Goal: Task Accomplishment & Management: Use online tool/utility

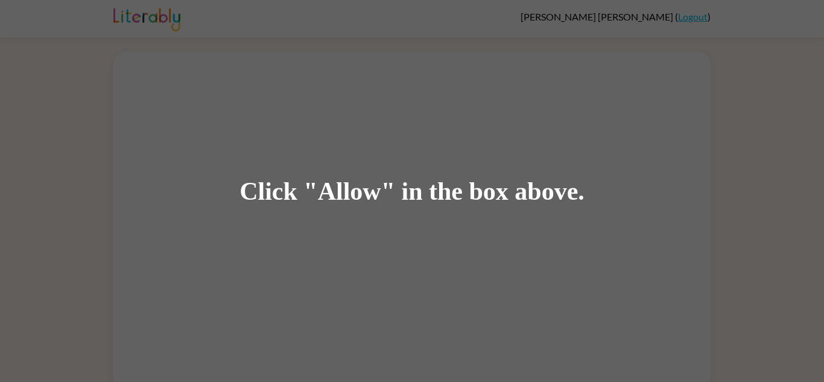
click at [347, 120] on div "Click "Allow" in the box above." at bounding box center [412, 191] width 824 height 382
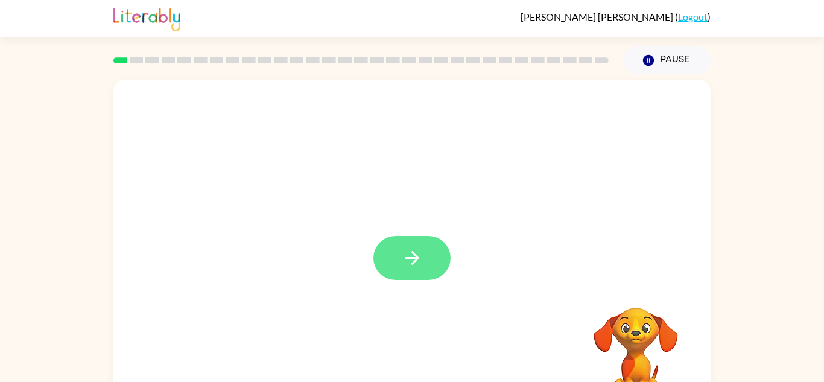
click at [422, 246] on button "button" at bounding box center [411, 258] width 77 height 44
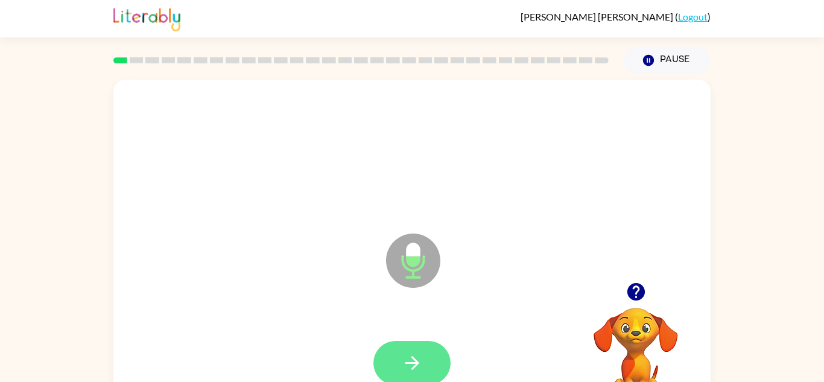
click at [408, 364] on icon "button" at bounding box center [412, 362] width 21 height 21
click at [407, 356] on icon "button" at bounding box center [412, 362] width 21 height 21
click at [414, 365] on icon "button" at bounding box center [412, 362] width 21 height 21
click at [432, 357] on button "button" at bounding box center [411, 363] width 77 height 44
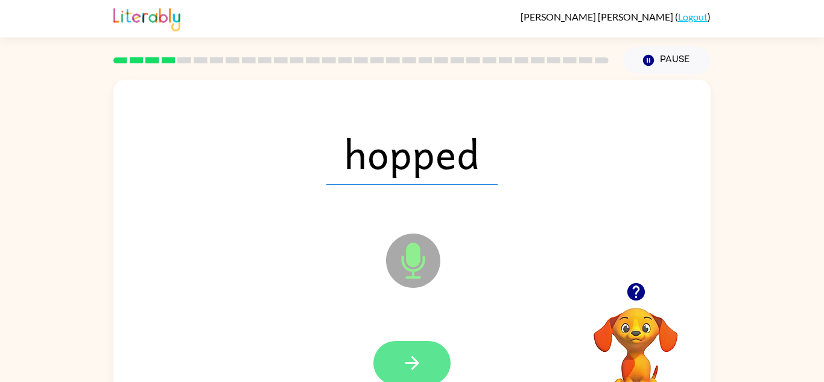
click at [430, 361] on button "button" at bounding box center [411, 363] width 77 height 44
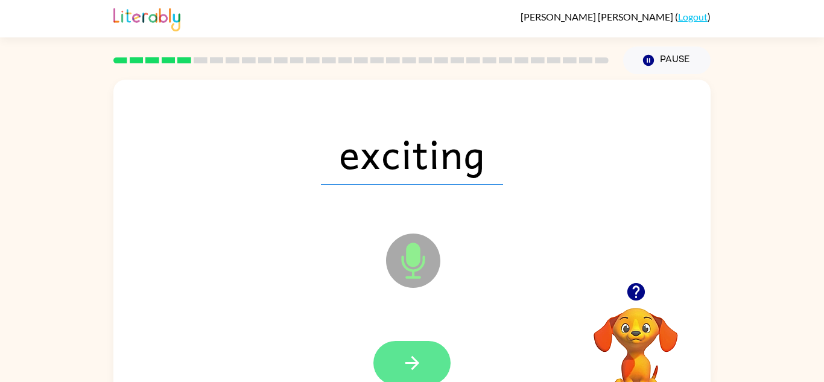
click at [419, 352] on icon "button" at bounding box center [412, 362] width 21 height 21
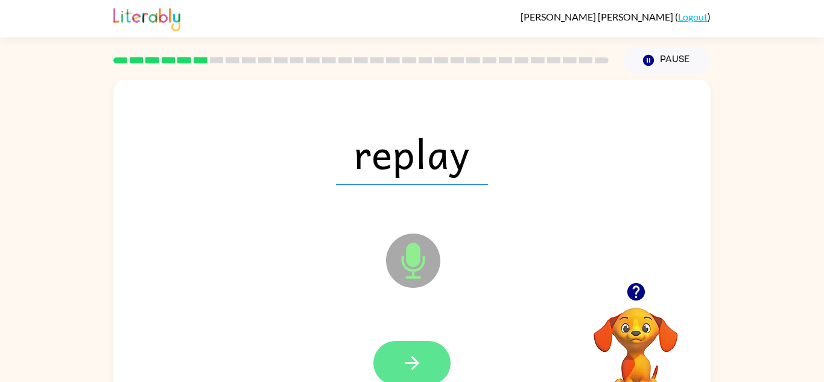
click at [407, 360] on icon "button" at bounding box center [412, 362] width 21 height 21
click at [431, 364] on button "button" at bounding box center [411, 363] width 77 height 44
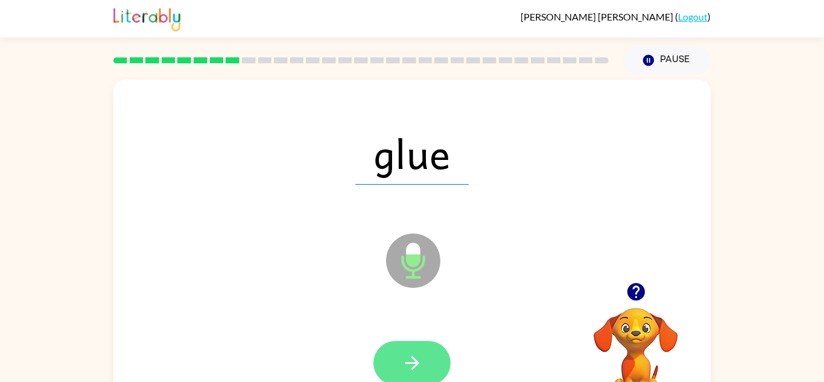
click at [410, 349] on button "button" at bounding box center [411, 363] width 77 height 44
click at [415, 379] on button "button" at bounding box center [411, 363] width 77 height 44
click at [409, 346] on button "button" at bounding box center [411, 363] width 77 height 44
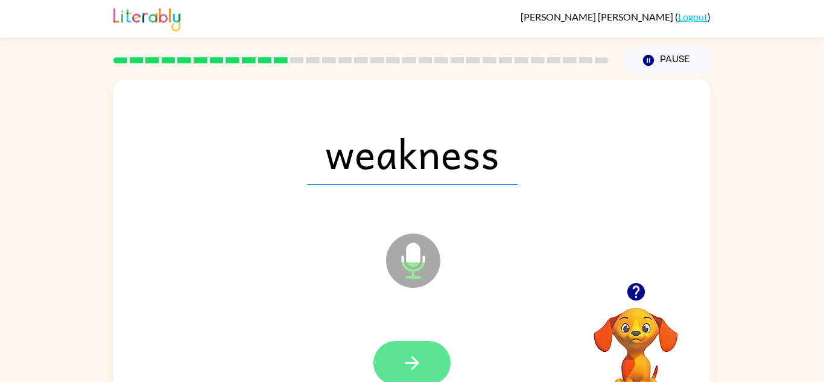
click at [410, 368] on icon "button" at bounding box center [412, 362] width 21 height 21
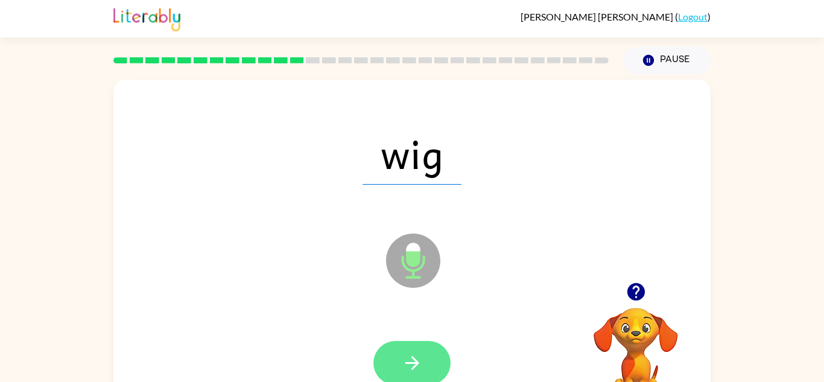
click at [442, 372] on button "button" at bounding box center [411, 363] width 77 height 44
click at [410, 361] on icon "button" at bounding box center [412, 362] width 21 height 21
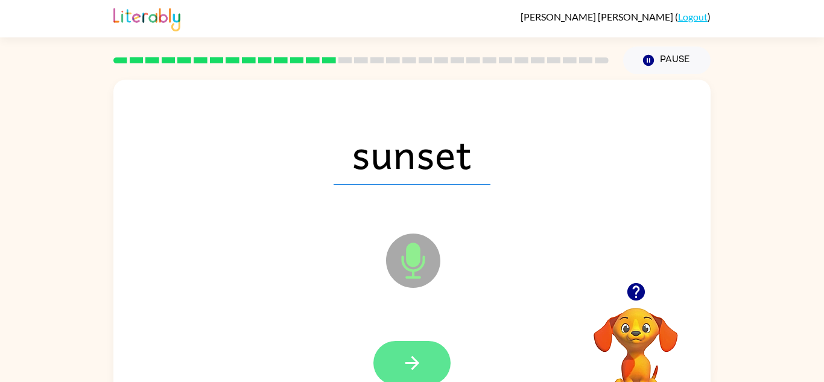
click at [410, 347] on button "button" at bounding box center [411, 363] width 77 height 44
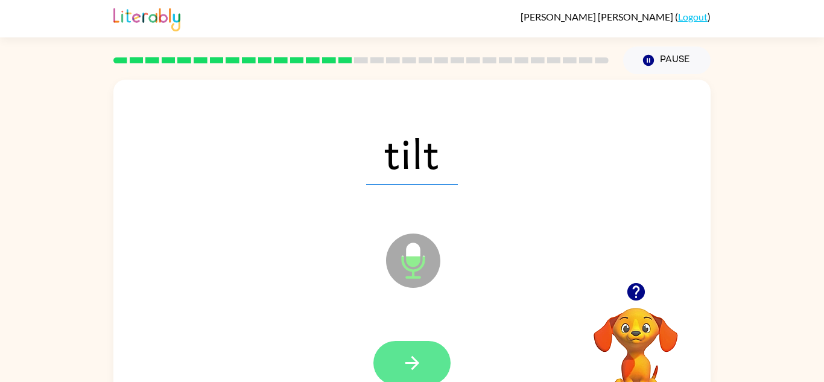
click at [420, 375] on button "button" at bounding box center [411, 363] width 77 height 44
click at [422, 357] on icon "button" at bounding box center [412, 362] width 21 height 21
click at [417, 364] on icon "button" at bounding box center [412, 363] width 14 height 14
click at [418, 363] on icon "button" at bounding box center [412, 363] width 14 height 14
click at [423, 363] on button "button" at bounding box center [411, 363] width 77 height 44
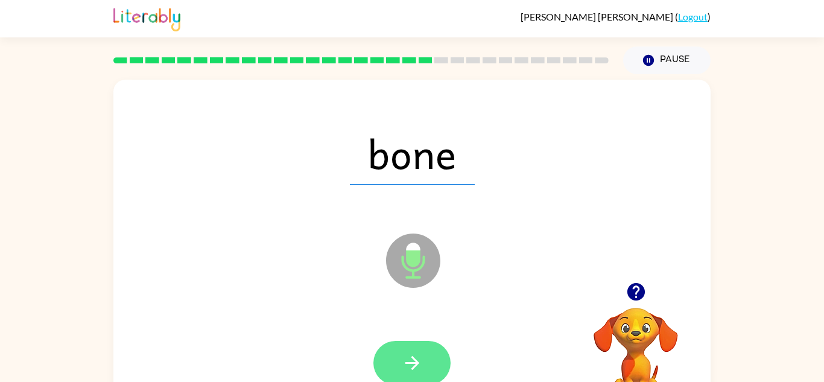
click at [420, 358] on icon "button" at bounding box center [412, 362] width 21 height 21
click at [411, 367] on icon "button" at bounding box center [412, 362] width 21 height 21
click at [424, 358] on button "button" at bounding box center [411, 363] width 77 height 44
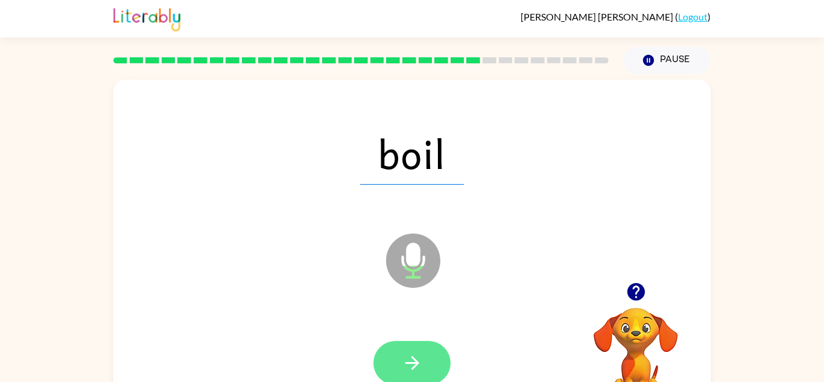
click at [424, 369] on button "button" at bounding box center [411, 363] width 77 height 44
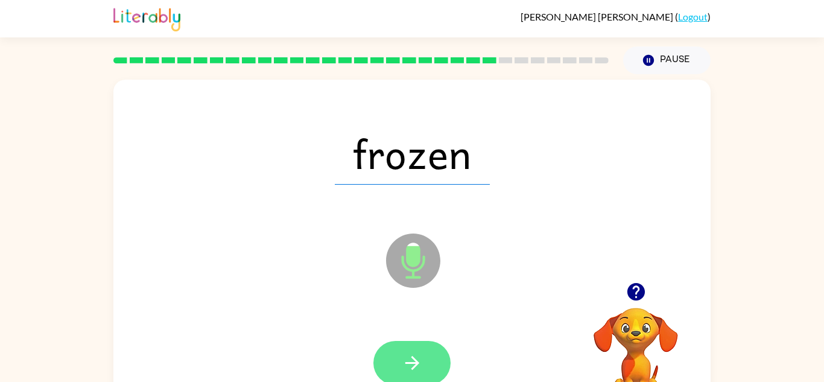
click at [419, 350] on button "button" at bounding box center [411, 363] width 77 height 44
click at [432, 369] on button "button" at bounding box center [411, 363] width 77 height 44
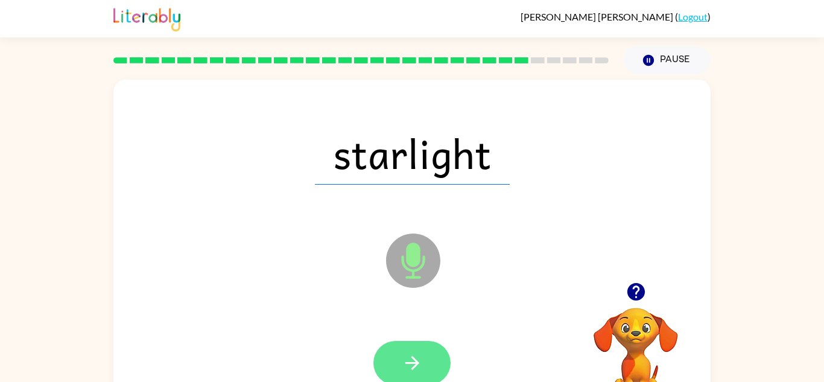
click at [402, 366] on icon "button" at bounding box center [412, 362] width 21 height 21
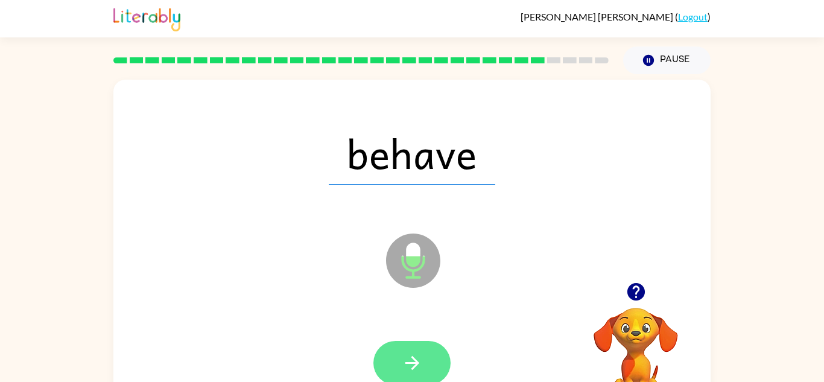
click at [417, 352] on icon "button" at bounding box center [412, 362] width 21 height 21
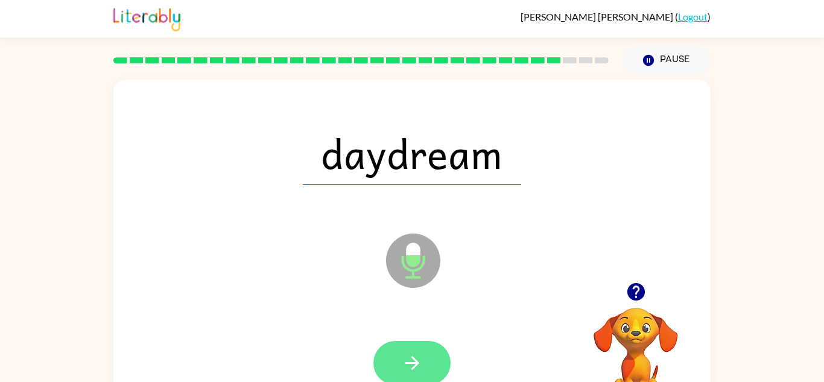
click at [411, 363] on icon "button" at bounding box center [412, 363] width 14 height 14
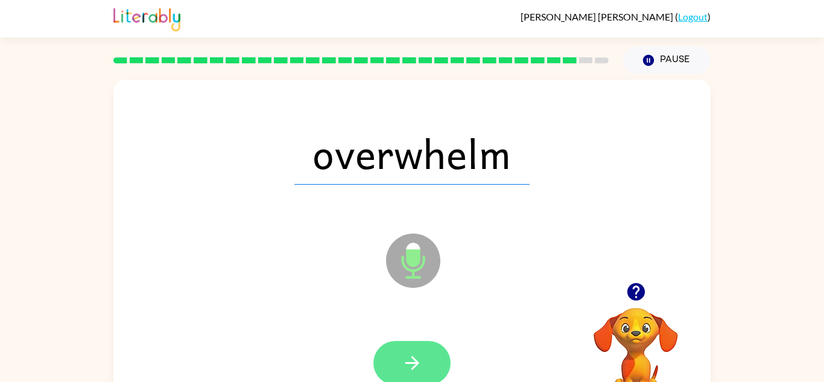
click at [417, 364] on icon "button" at bounding box center [412, 363] width 14 height 14
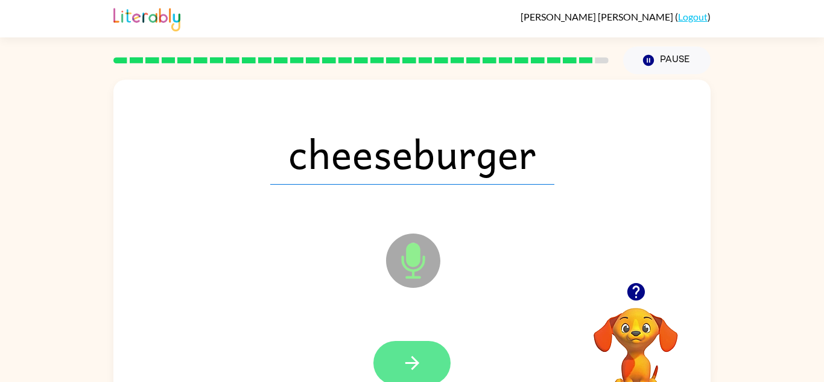
click at [414, 361] on icon "button" at bounding box center [412, 362] width 21 height 21
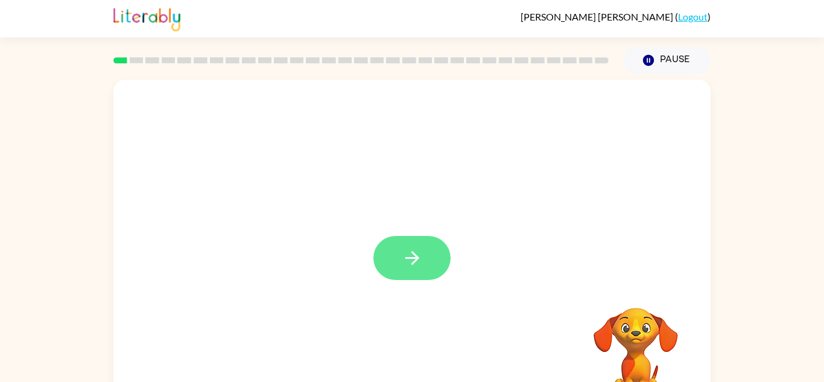
click at [390, 256] on button "button" at bounding box center [411, 258] width 77 height 44
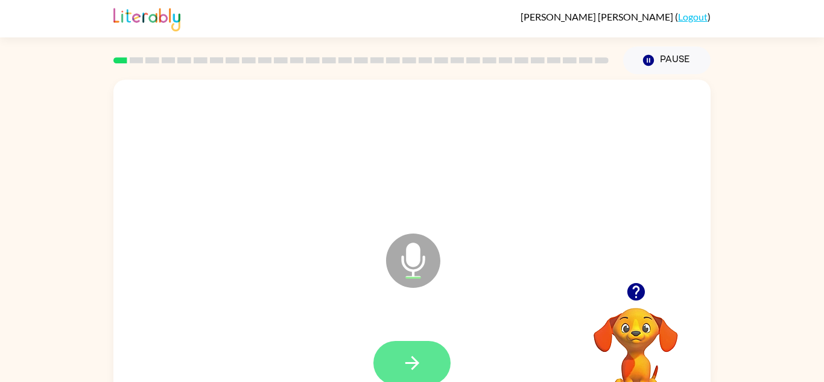
click at [411, 347] on button "button" at bounding box center [411, 363] width 77 height 44
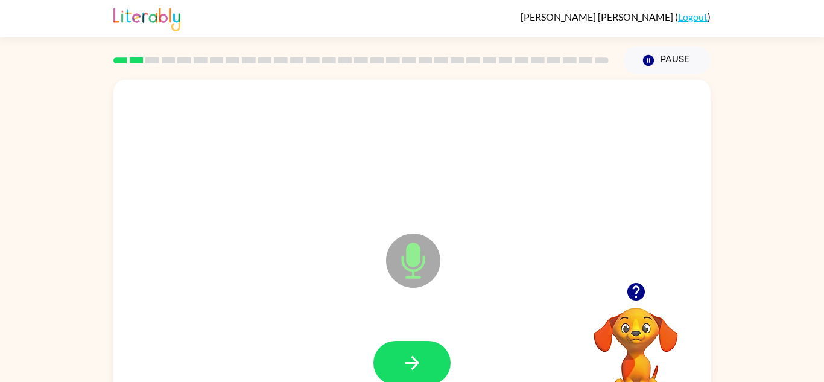
click at [411, 347] on button "button" at bounding box center [411, 363] width 77 height 44
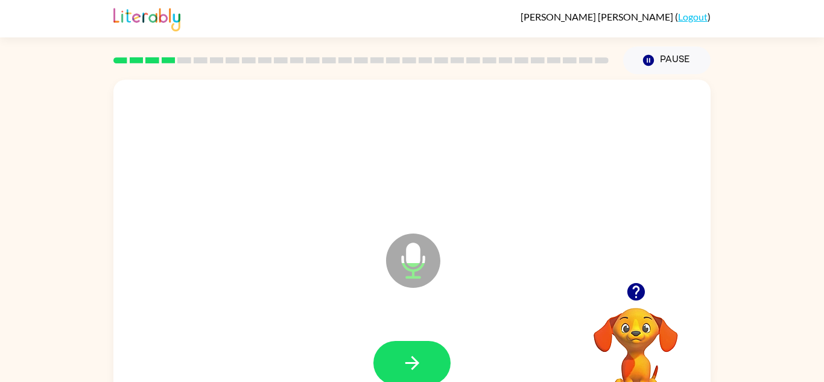
click at [411, 347] on button "button" at bounding box center [411, 363] width 77 height 44
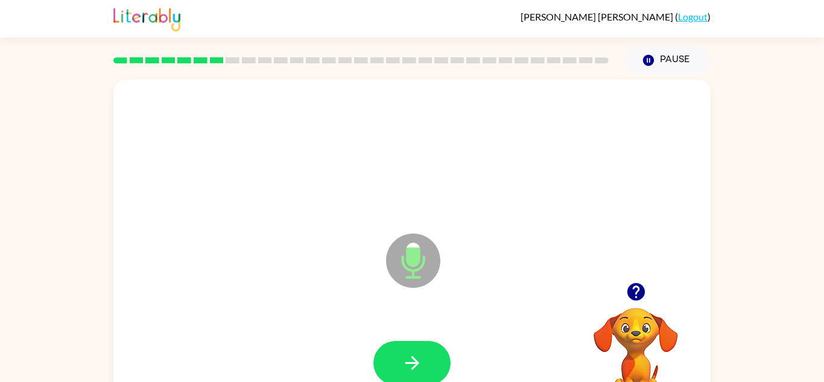
click at [411, 347] on button "button" at bounding box center [411, 363] width 77 height 44
click at [413, 346] on button "button" at bounding box center [411, 363] width 77 height 44
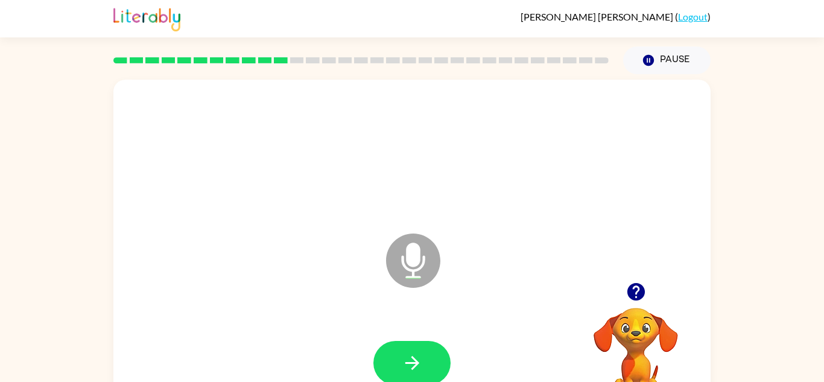
click at [642, 295] on icon "button" at bounding box center [635, 291] width 17 height 17
click at [407, 347] on button "button" at bounding box center [411, 363] width 77 height 44
click at [644, 305] on button "button" at bounding box center [636, 291] width 31 height 31
click at [427, 323] on div at bounding box center [411, 363] width 573 height 99
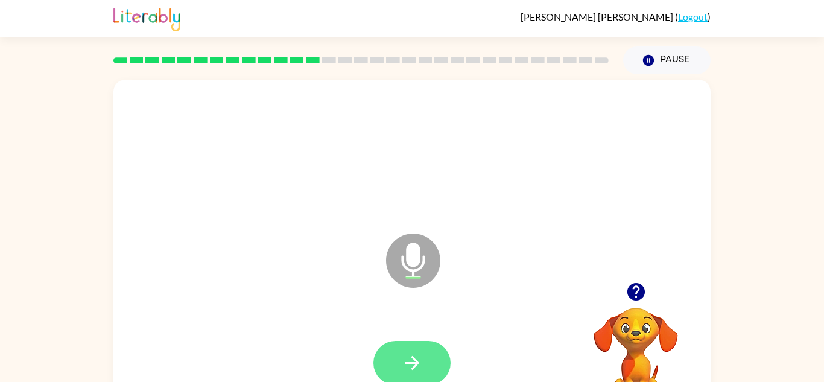
click at [415, 347] on button "button" at bounding box center [411, 363] width 77 height 44
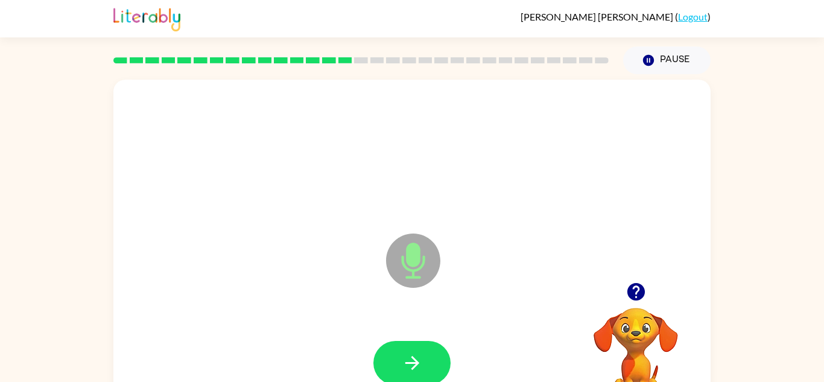
click at [415, 347] on button "button" at bounding box center [411, 363] width 77 height 44
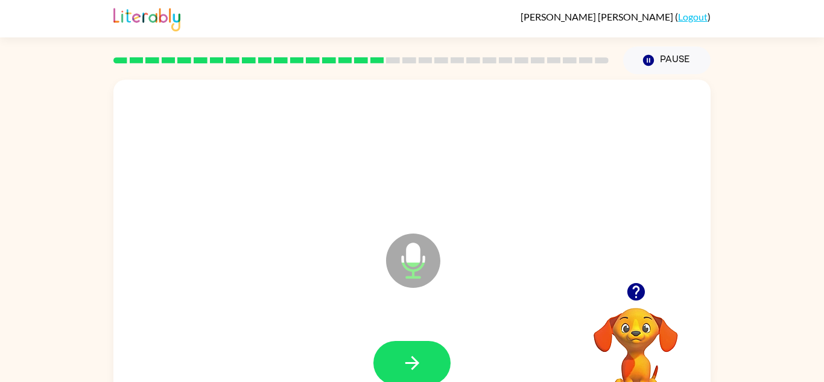
click at [415, 347] on button "button" at bounding box center [411, 363] width 77 height 44
click at [414, 344] on button "button" at bounding box center [411, 363] width 77 height 44
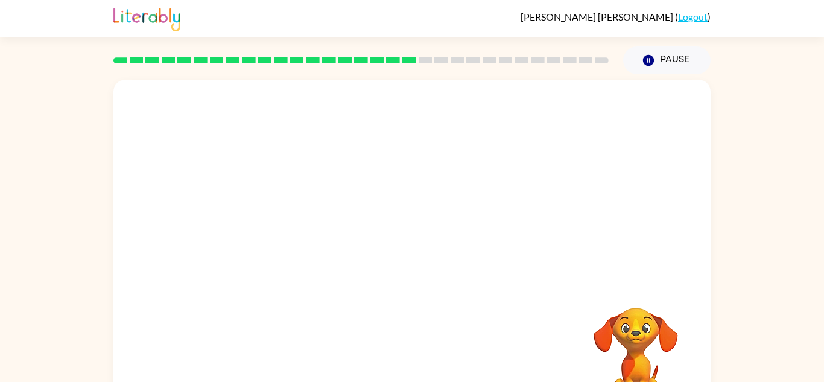
click at [651, 36] on div "[PERSON_NAME] ( Logout )" at bounding box center [411, 18] width 597 height 37
click at [667, 60] on button "Pause Pause" at bounding box center [666, 60] width 87 height 28
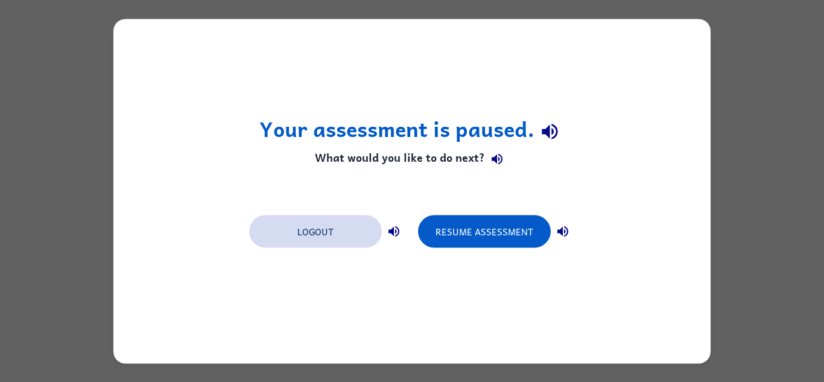
click at [335, 236] on button "Logout" at bounding box center [315, 231] width 133 height 33
